Goal: Find specific page/section: Find specific page/section

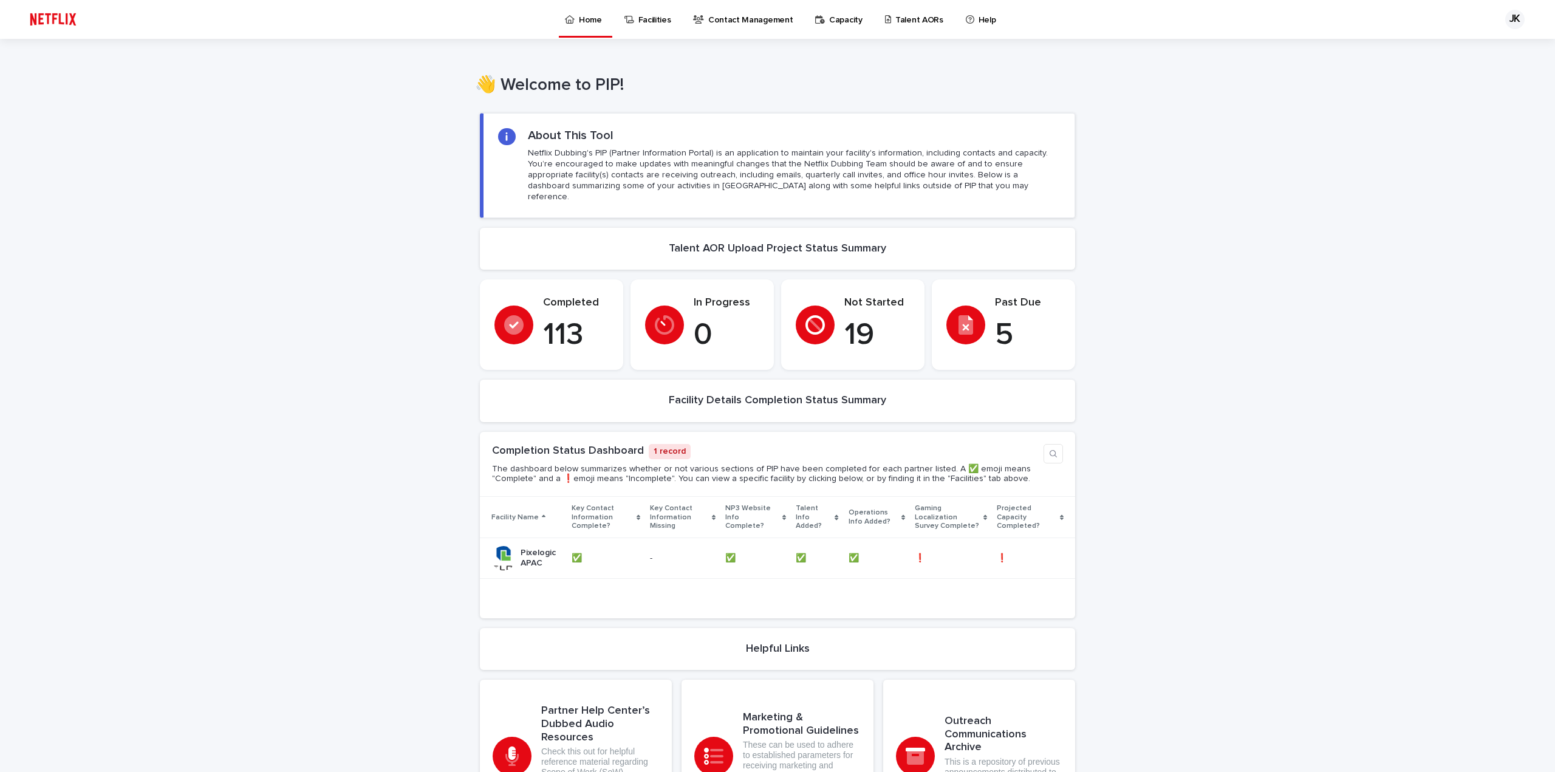
click at [886, 27] on link "Talent AORs" at bounding box center [916, 19] width 65 height 38
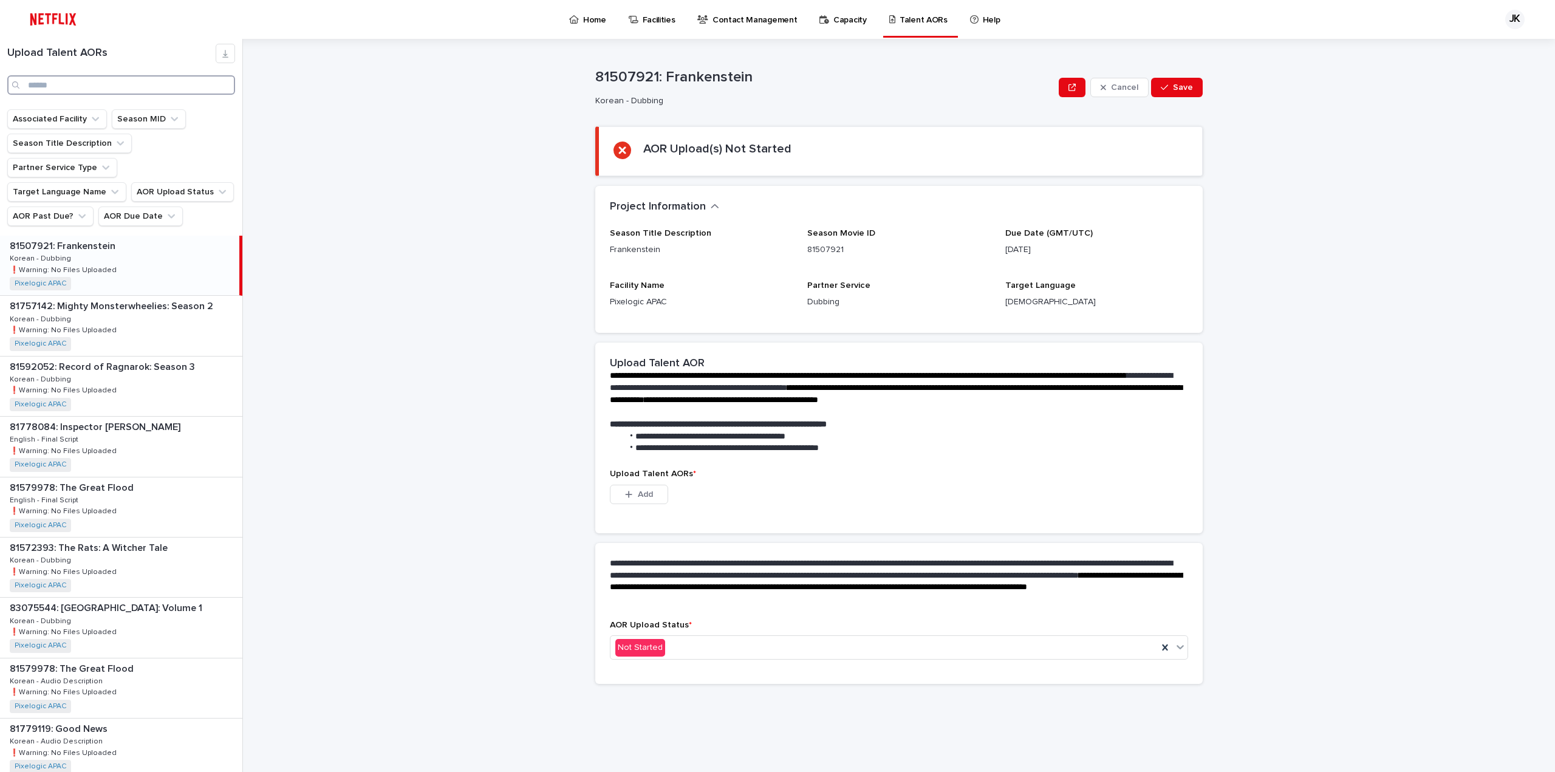
click at [115, 87] on input "Search" at bounding box center [121, 84] width 228 height 19
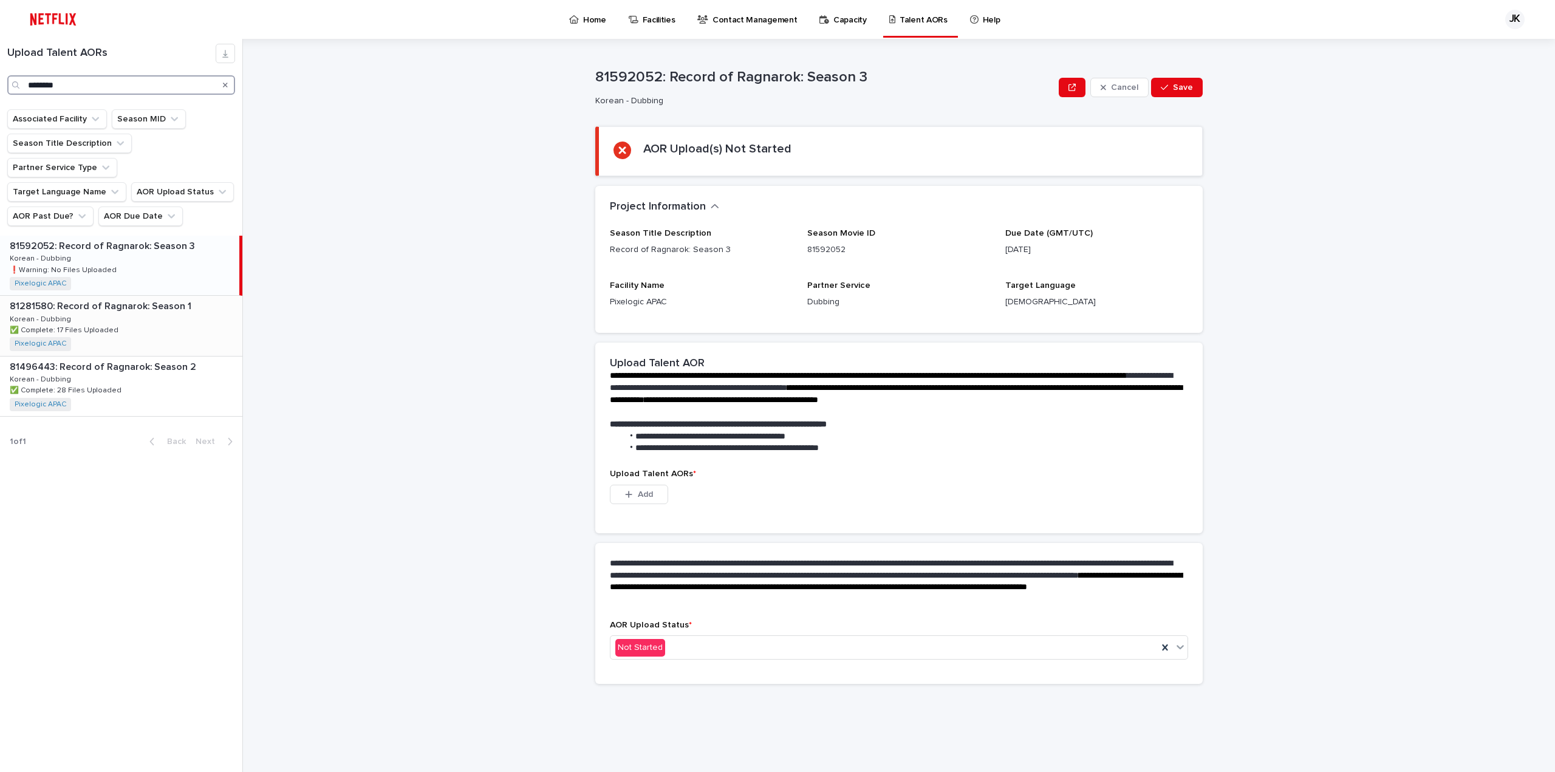
type input "********"
click at [148, 296] on div "81281580: Record of Ragnarok: Season 1 81281580: Record of Ragnarok: Season 1 K…" at bounding box center [121, 326] width 242 height 60
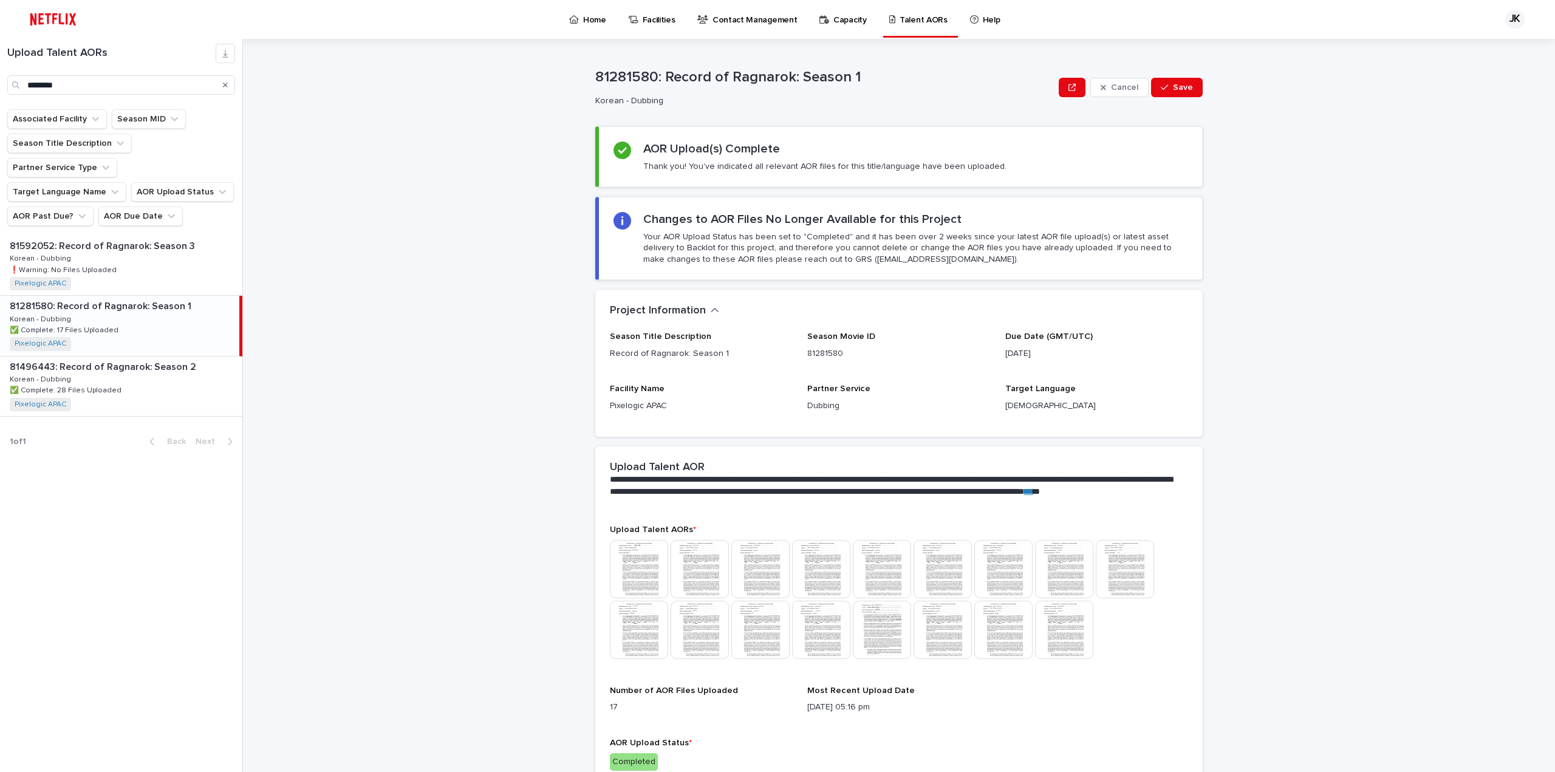
scroll to position [50, 0]
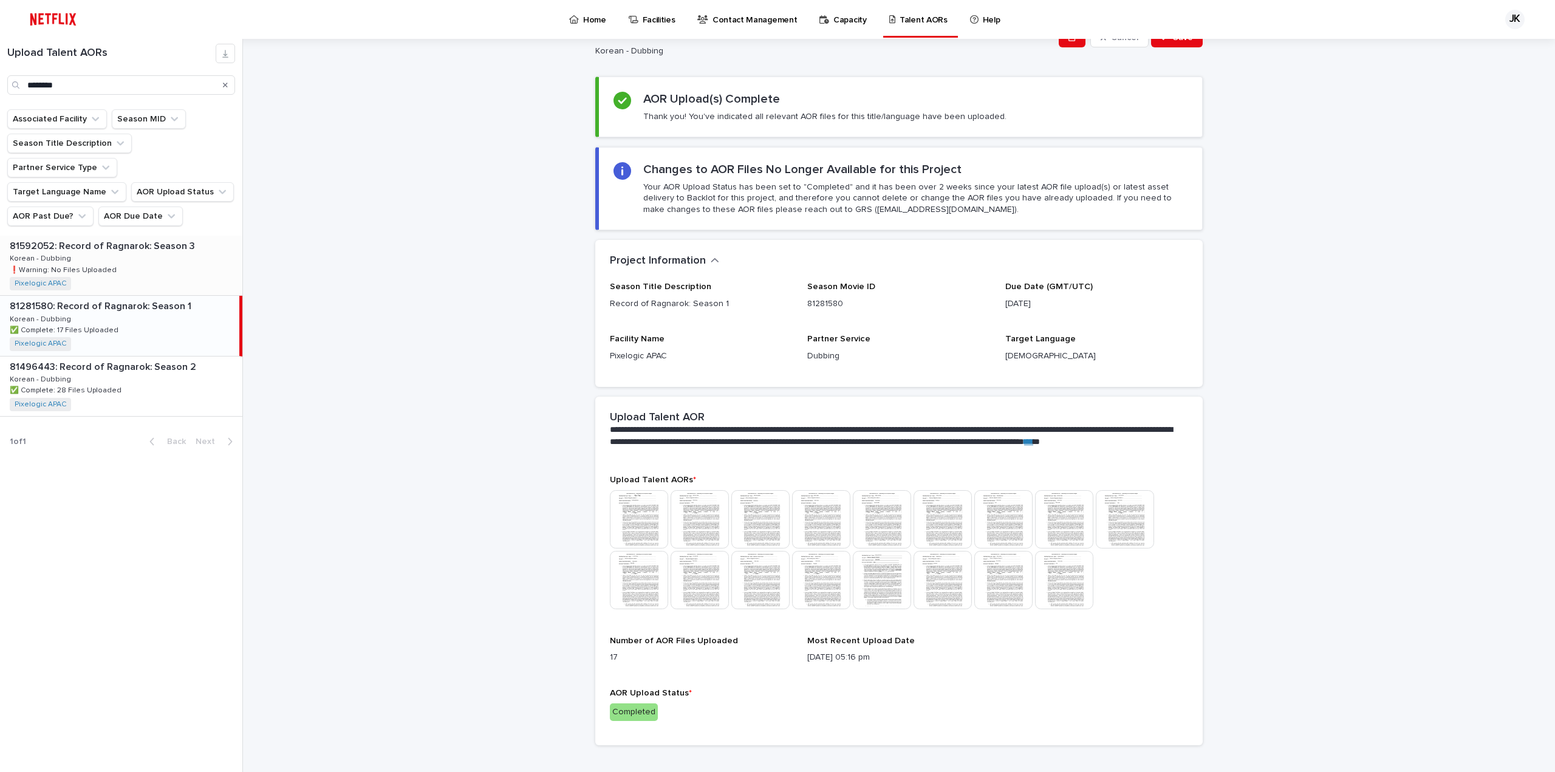
click at [129, 240] on div "81592052: Record of Ragnarok: Season 3 81592052: Record of Ragnarok: Season 3 K…" at bounding box center [121, 266] width 242 height 60
